Goal: Find specific page/section: Find specific page/section

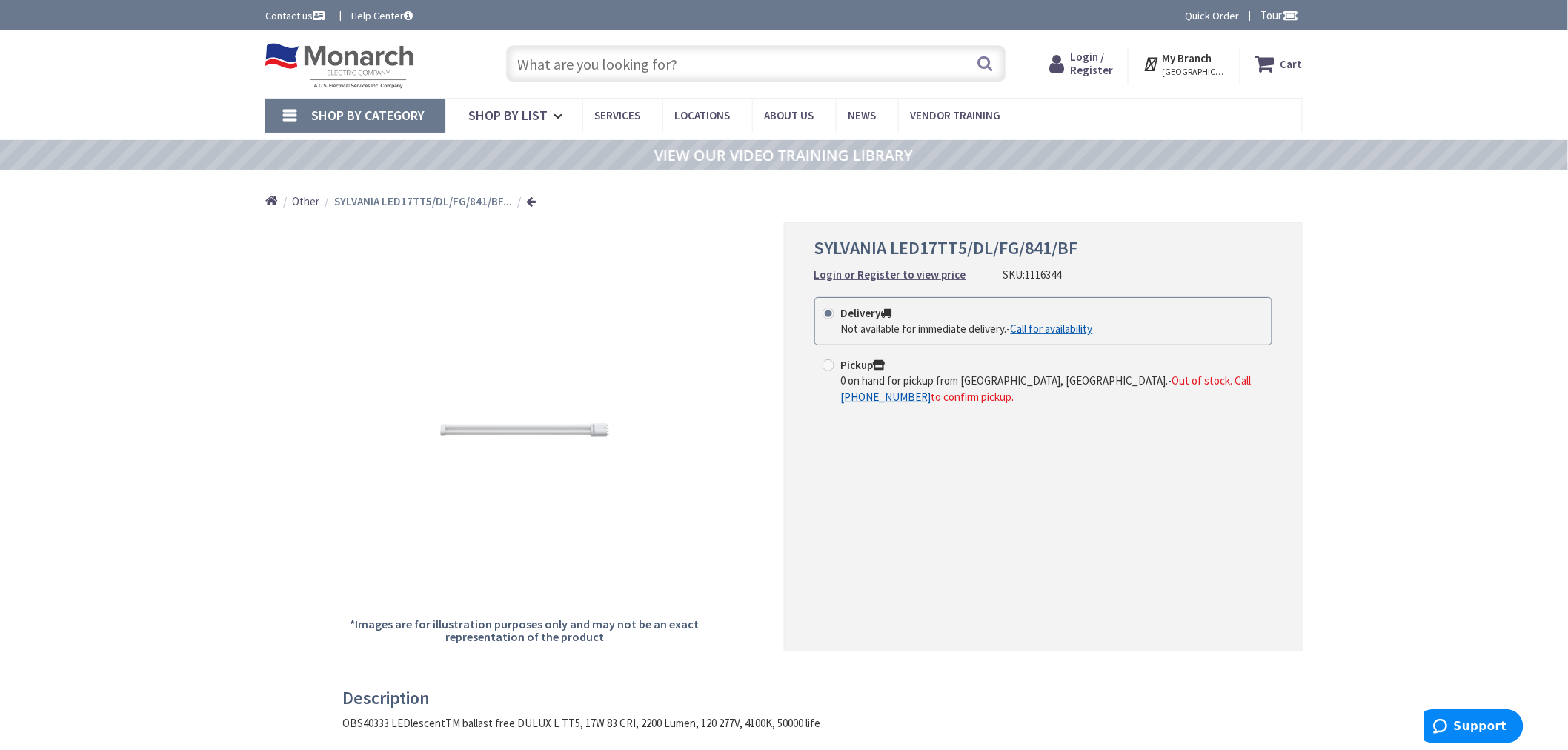
click at [539, 71] on input "text" at bounding box center [756, 64] width 501 height 37
paste input "1303175"
type input "1303175"
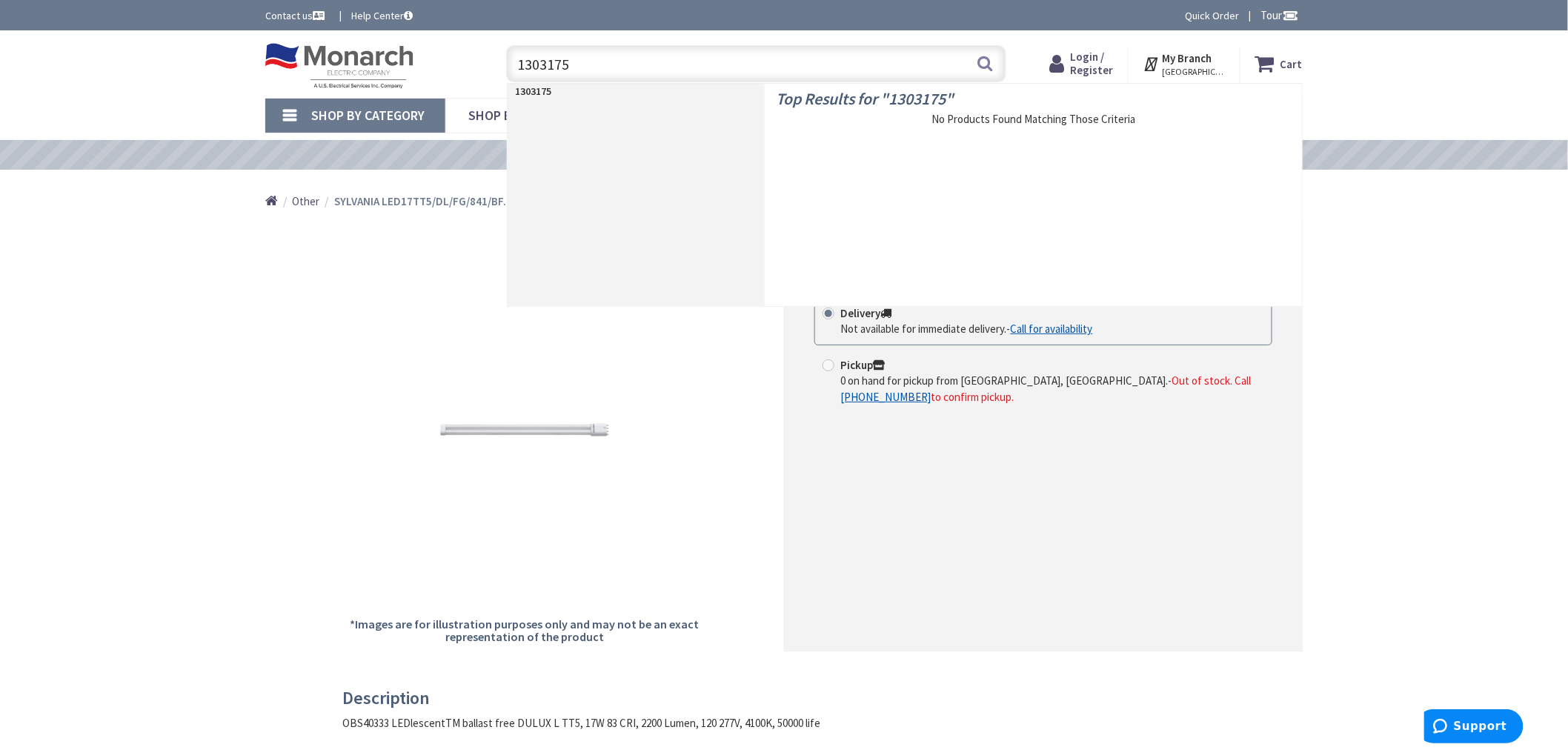
click at [538, 66] on input "1303175" at bounding box center [756, 64] width 501 height 37
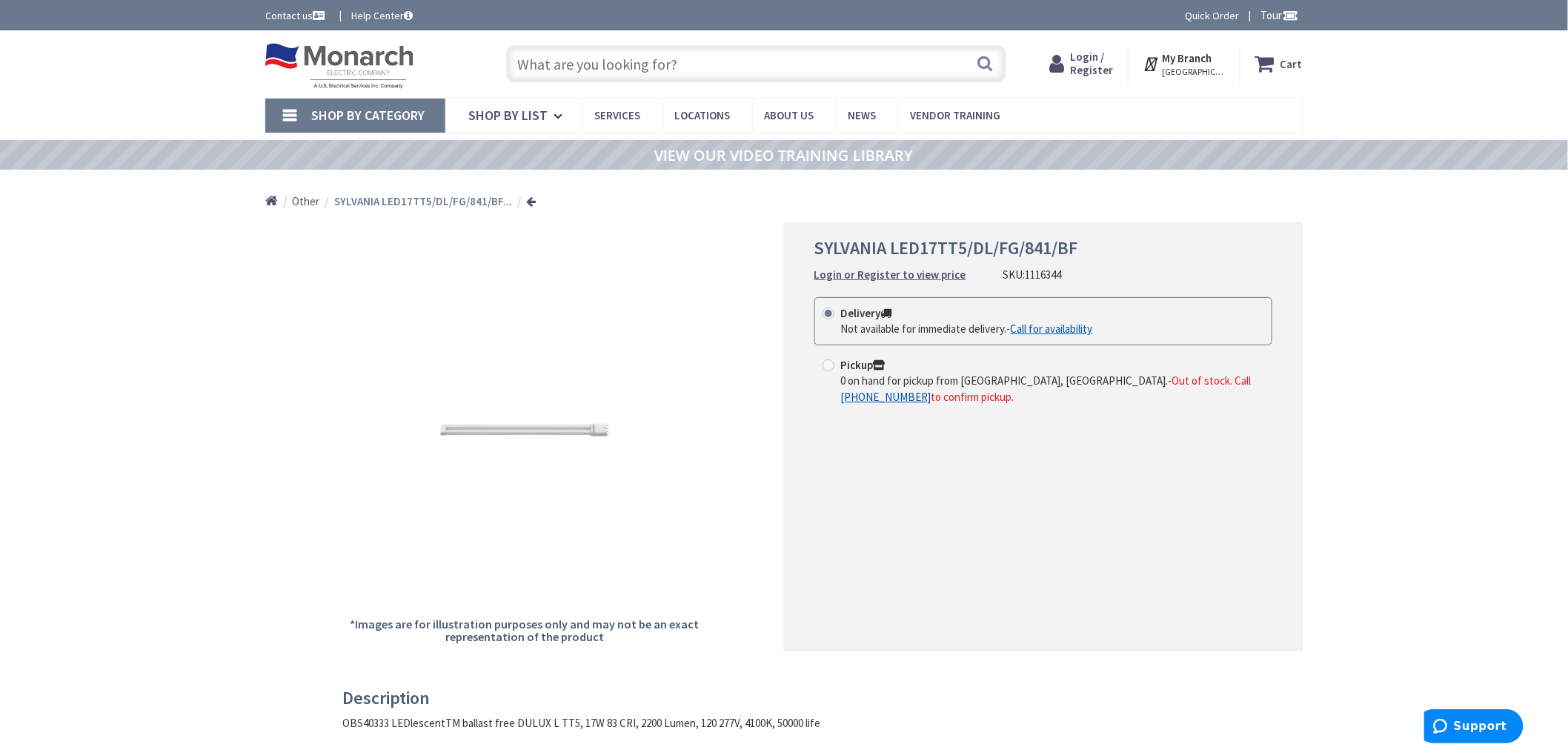
click at [645, 66] on input "text" at bounding box center [756, 64] width 501 height 37
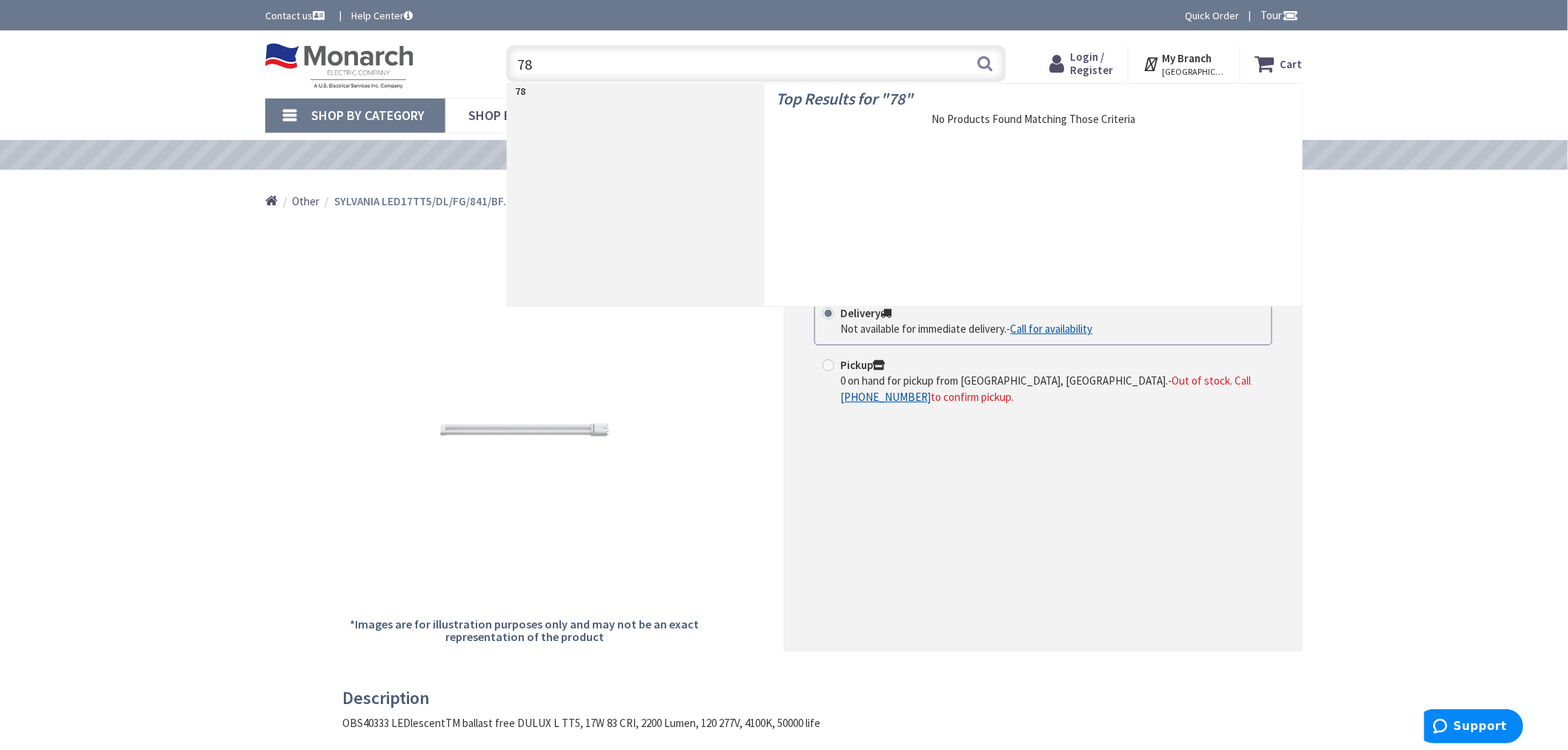
type input "7"
type input "1"
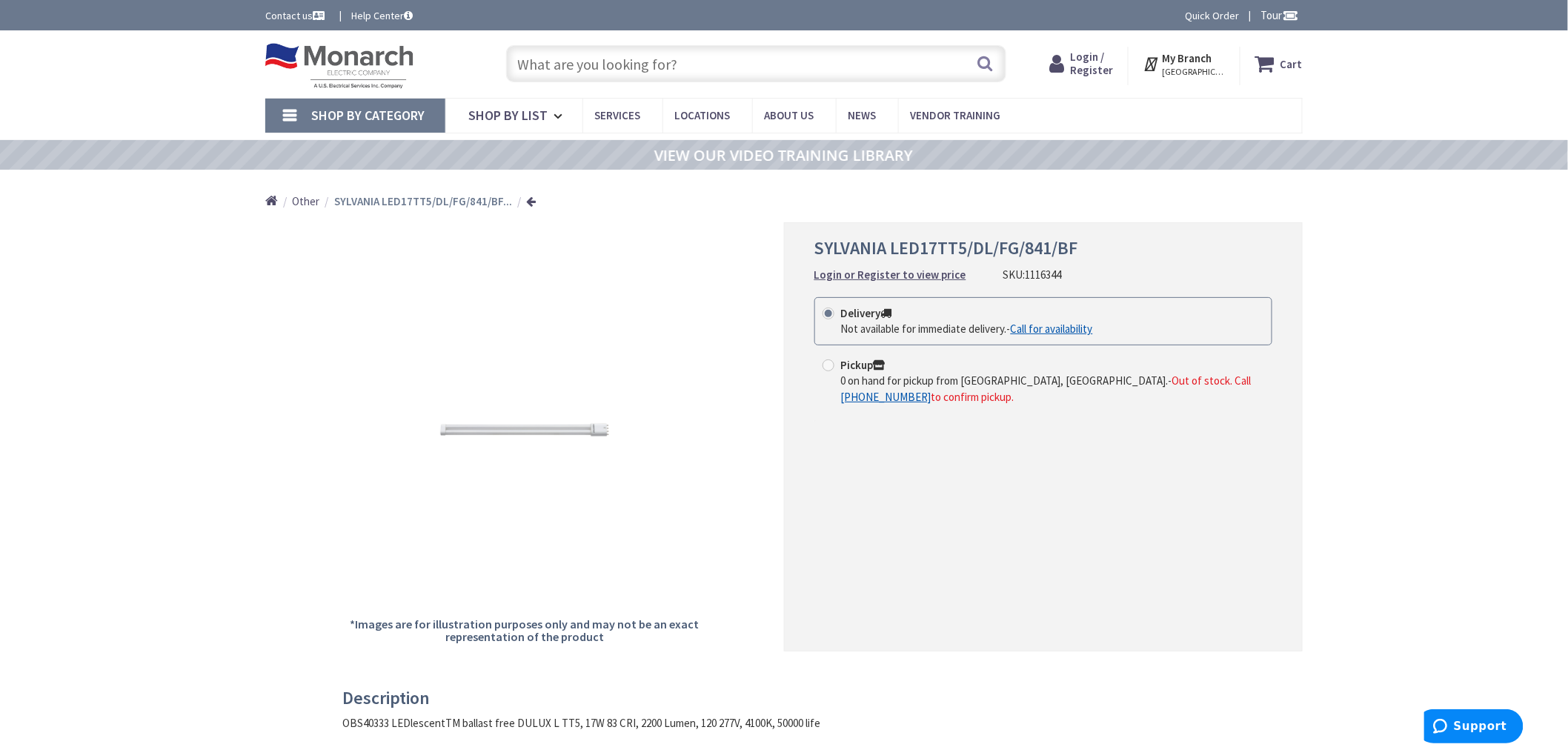
click at [644, 62] on input "text" at bounding box center [756, 64] width 501 height 37
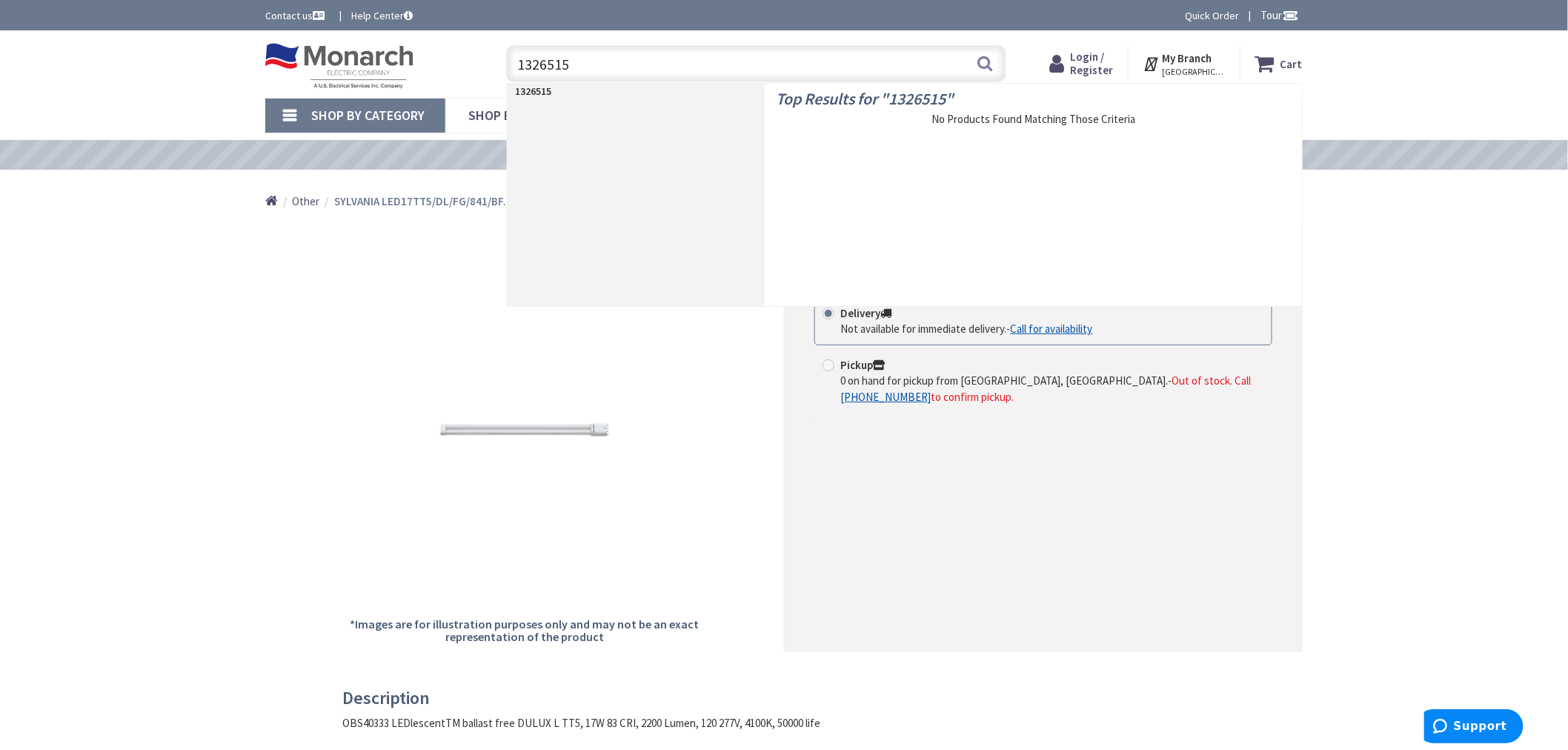
click at [562, 61] on input "1326515" at bounding box center [756, 64] width 501 height 37
type input "1"
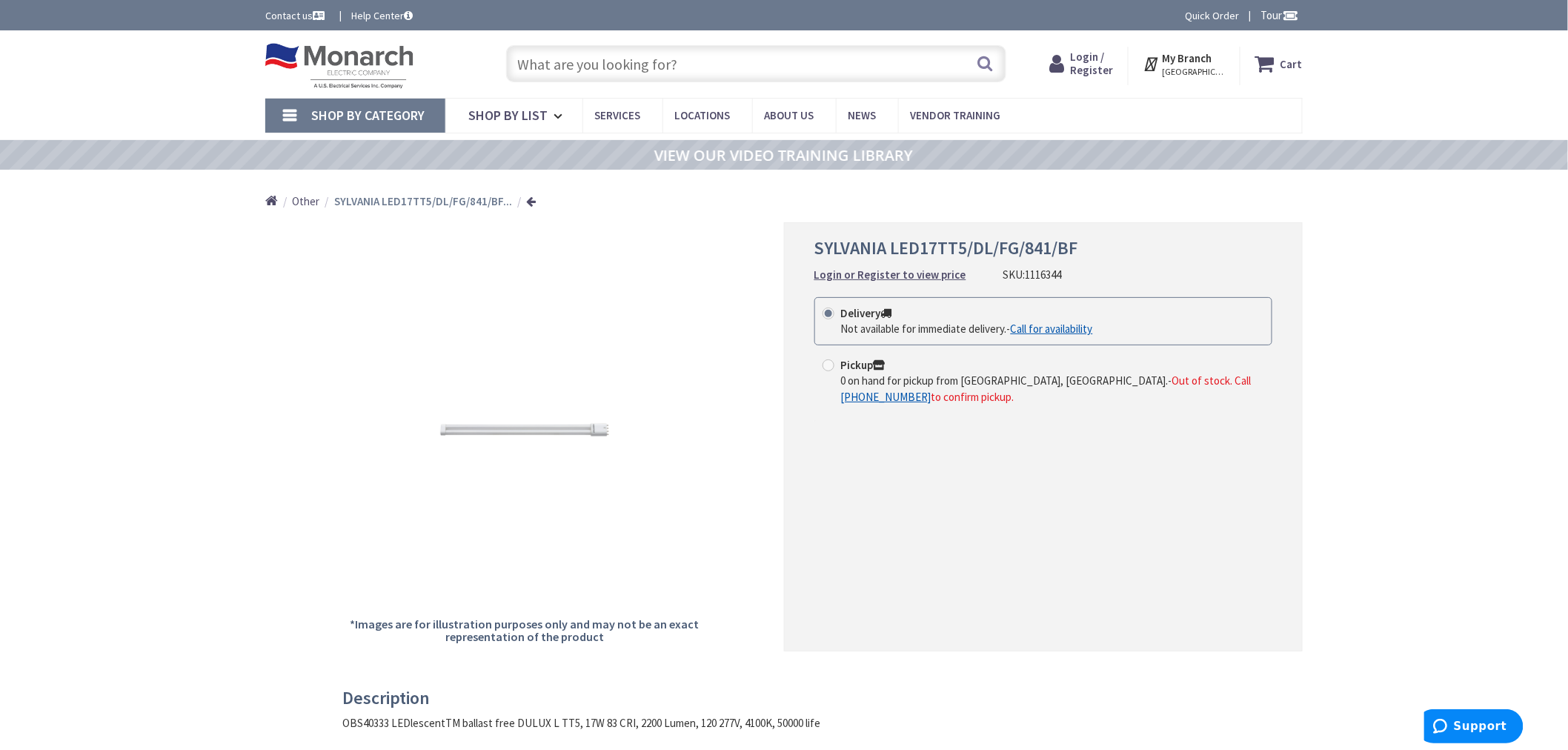
paste input "1326515"
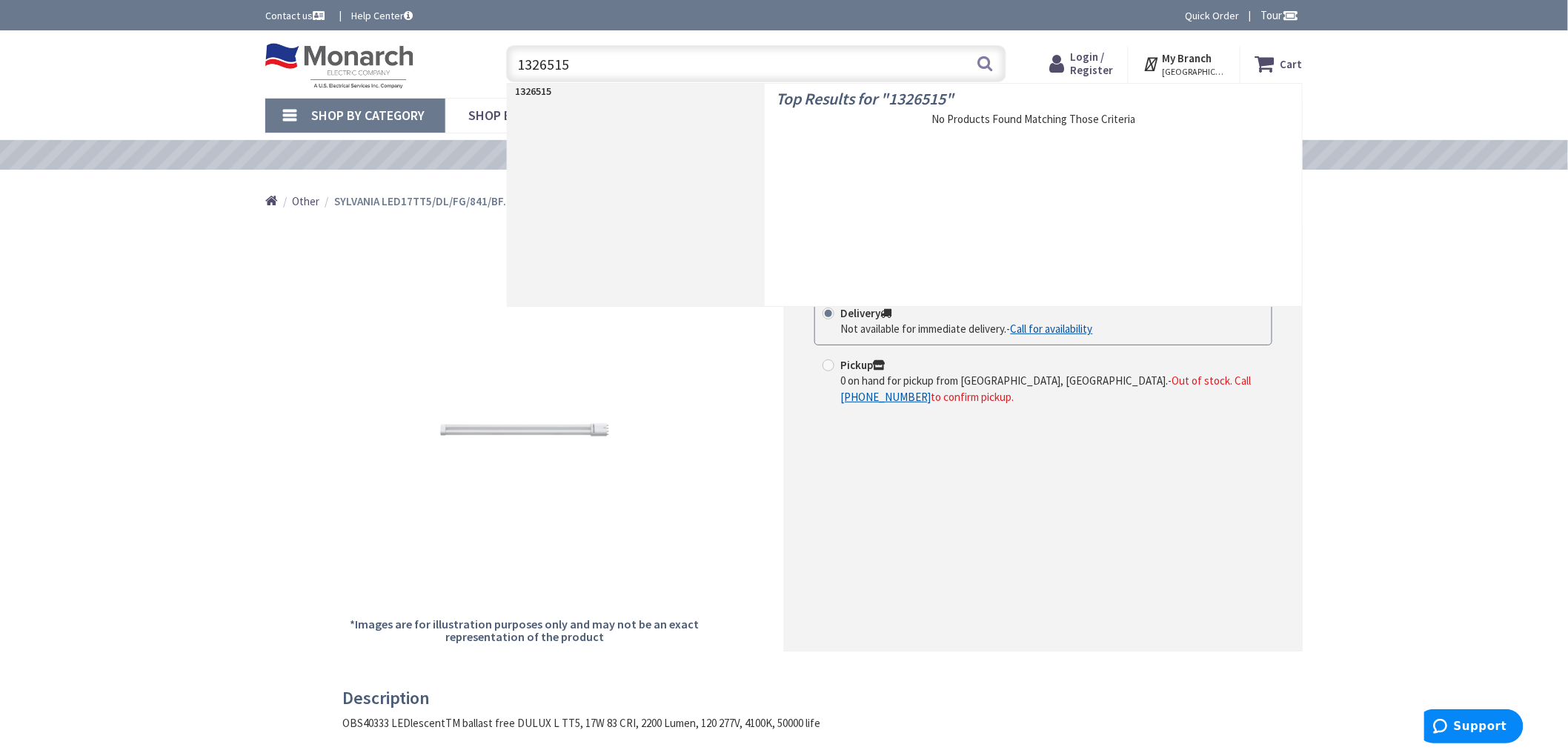
click at [525, 66] on input "1326515" at bounding box center [756, 64] width 501 height 37
paste input "116344"
click at [562, 62] on input "1116344" at bounding box center [756, 64] width 501 height 37
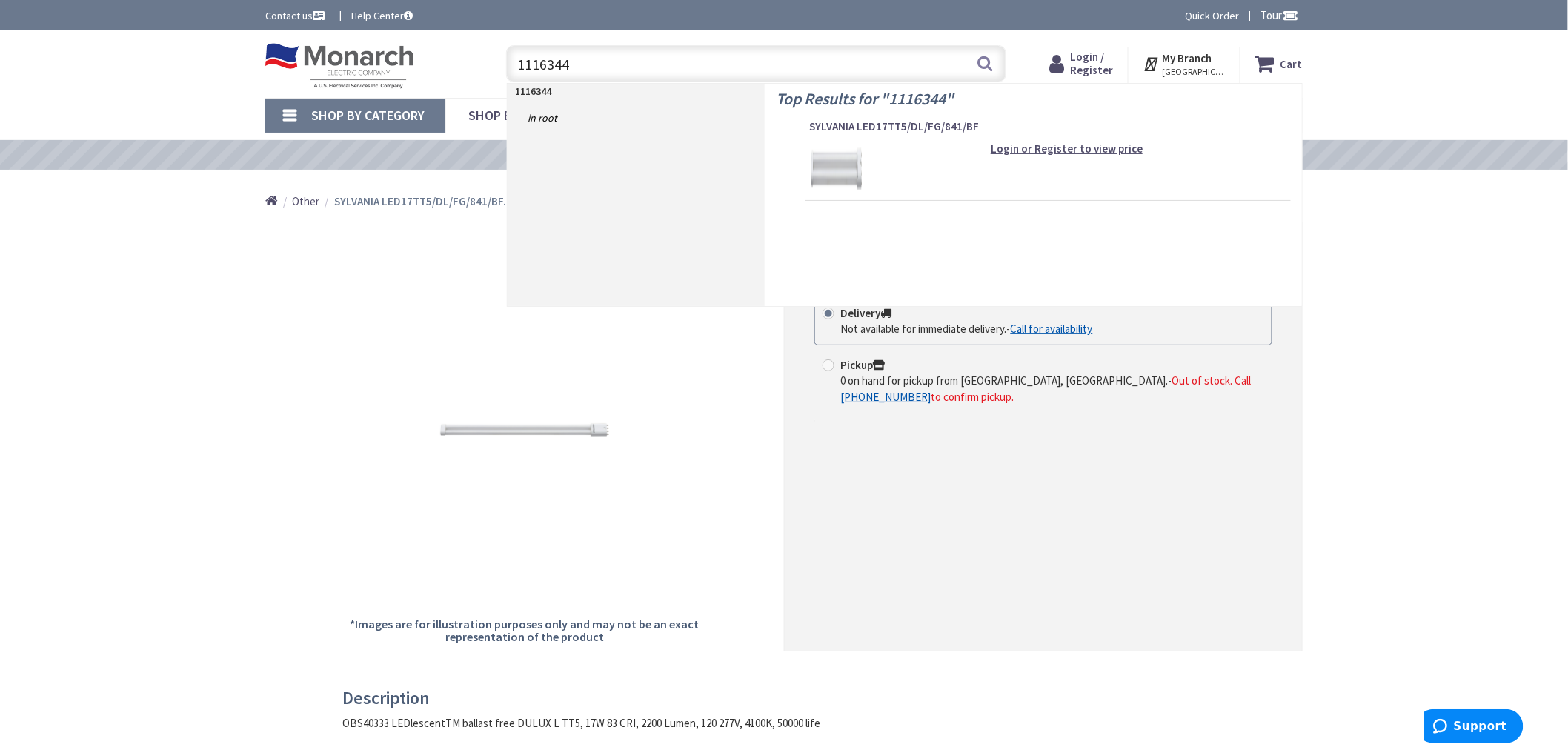
paste input "49725"
click at [527, 71] on input "1149725" at bounding box center [756, 64] width 501 height 37
paste input "389224"
type input "1389224"
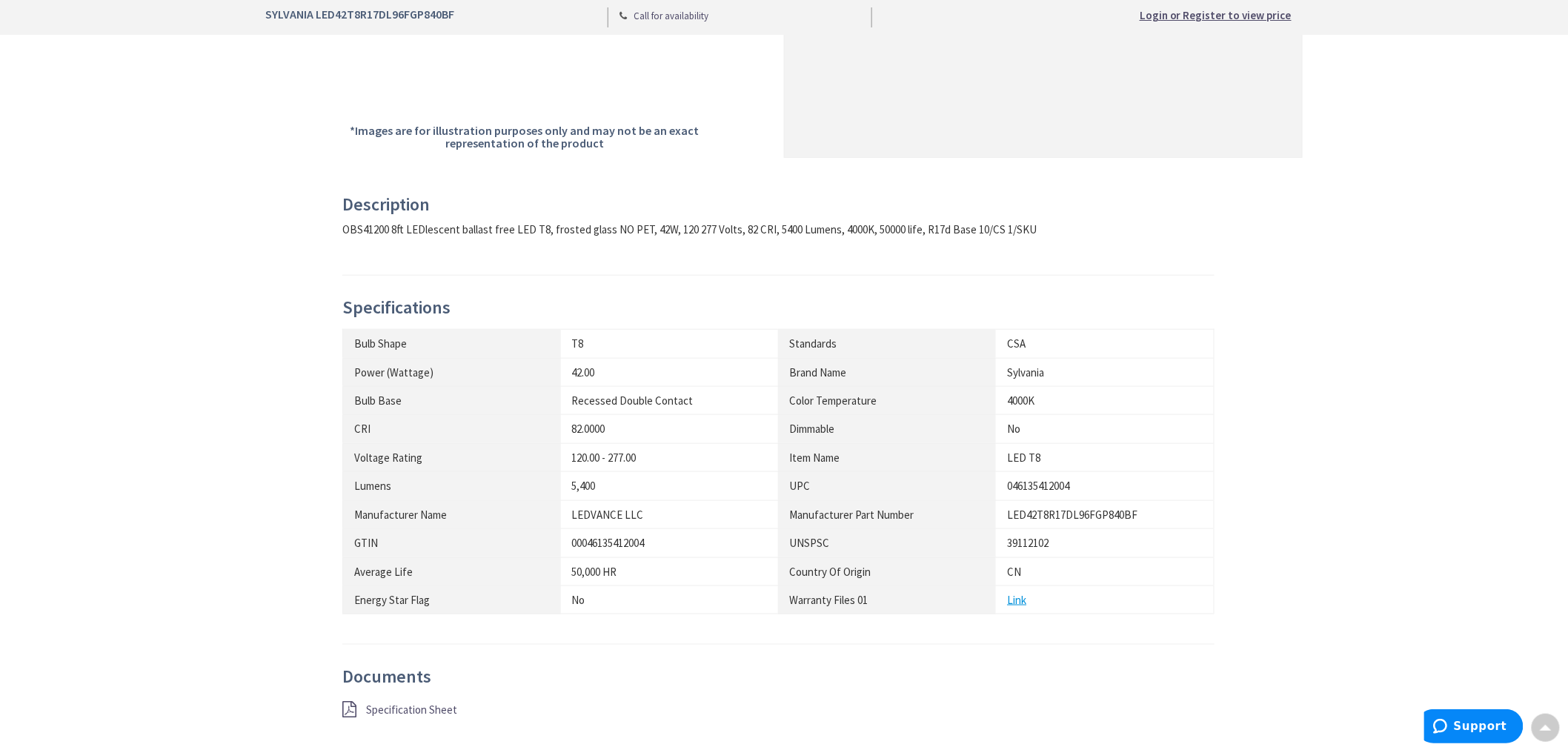
scroll to position [82, 0]
